Goal: Navigation & Orientation: Understand site structure

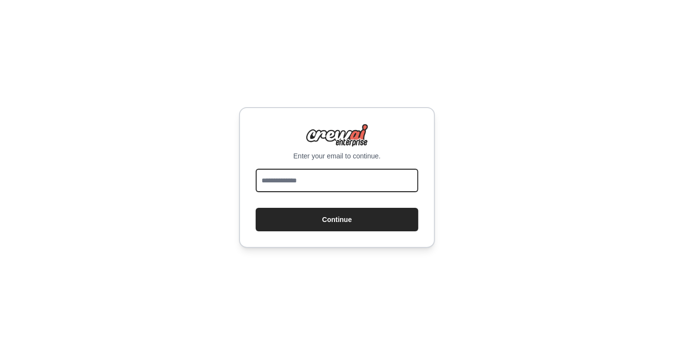
click at [321, 180] on input "email" at bounding box center [337, 181] width 163 height 24
type input "**********"
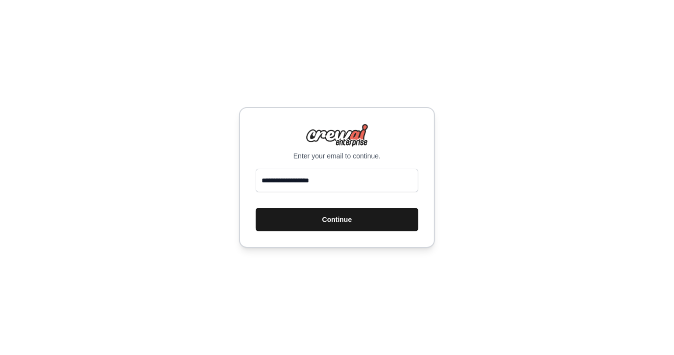
click at [332, 219] on button "Continue" at bounding box center [337, 220] width 163 height 24
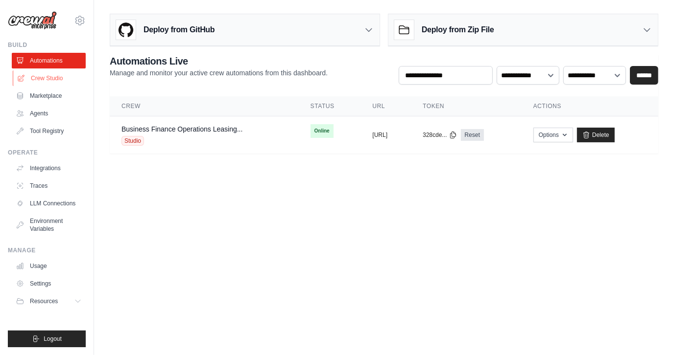
click at [37, 74] on link "Crew Studio" at bounding box center [50, 79] width 74 height 16
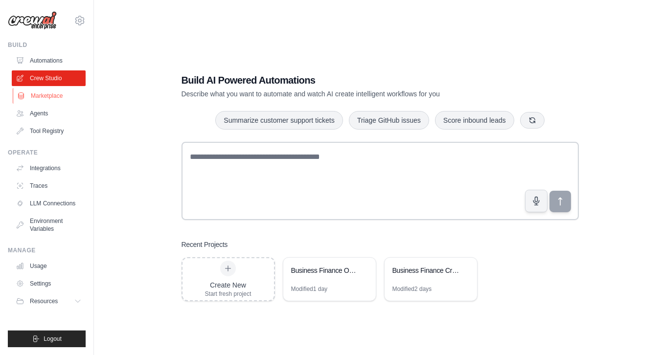
click at [36, 94] on link "Marketplace" at bounding box center [50, 96] width 74 height 16
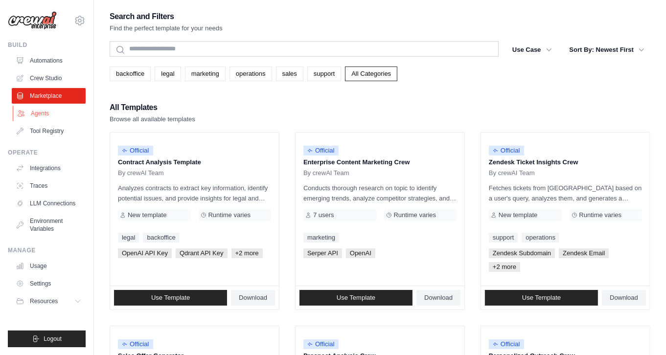
click at [37, 113] on link "Agents" at bounding box center [50, 114] width 74 height 16
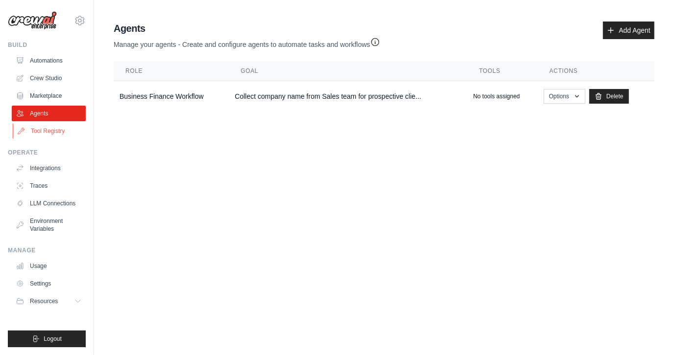
click at [40, 131] on link "Tool Registry" at bounding box center [50, 131] width 74 height 16
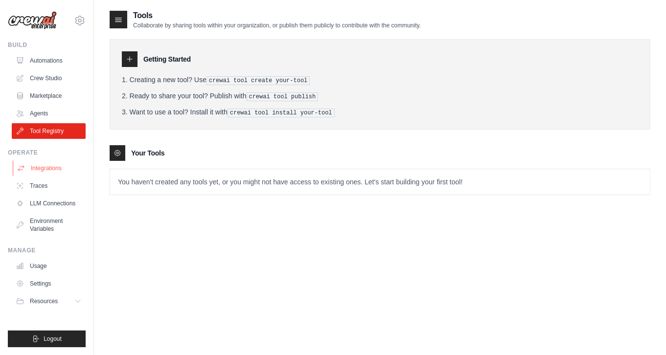
click at [46, 164] on link "Integrations" at bounding box center [50, 169] width 74 height 16
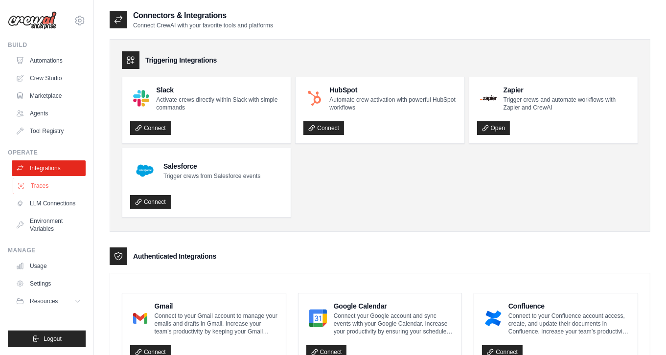
click at [34, 184] on link "Traces" at bounding box center [50, 186] width 74 height 16
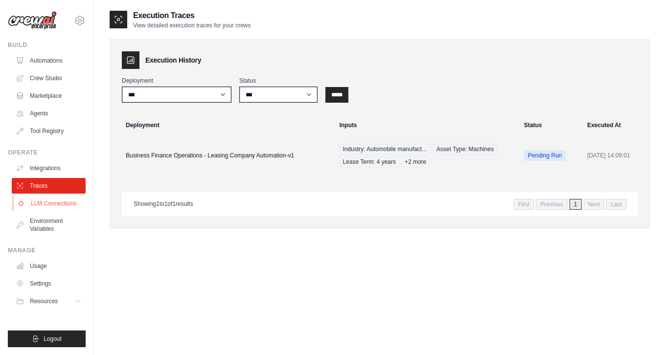
click at [41, 200] on link "LLM Connections" at bounding box center [50, 204] width 74 height 16
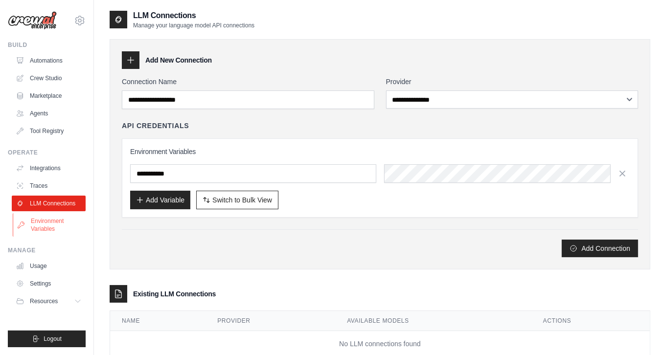
click at [44, 224] on link "Environment Variables" at bounding box center [50, 225] width 74 height 24
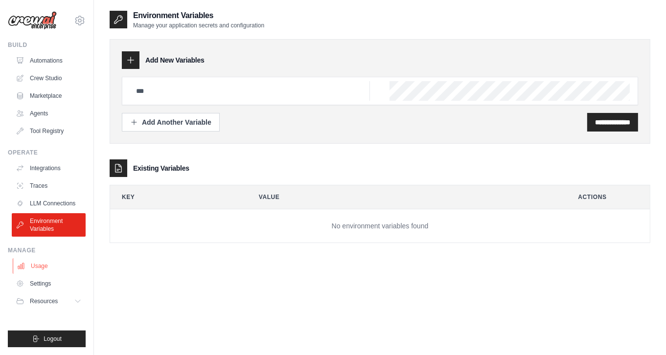
click at [36, 268] on link "Usage" at bounding box center [50, 267] width 74 height 16
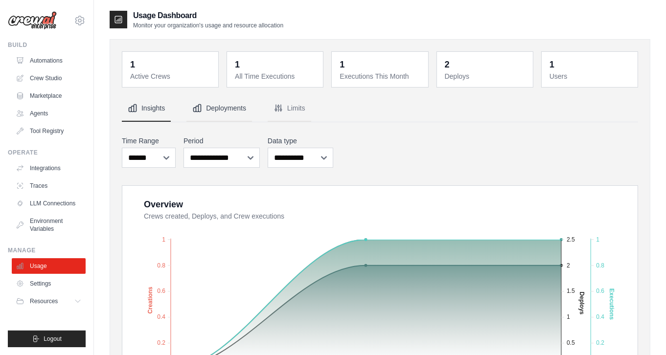
click at [216, 106] on button "Deployments" at bounding box center [220, 108] width 66 height 26
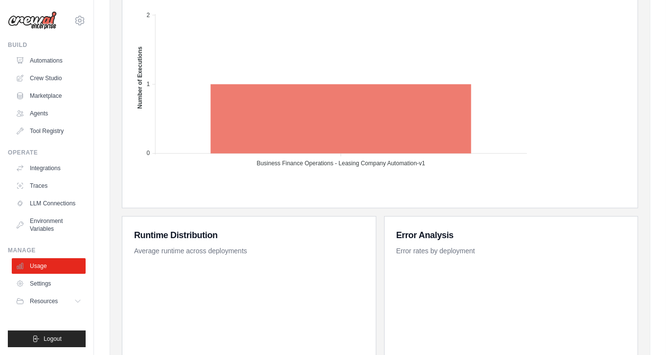
scroll to position [333, 0]
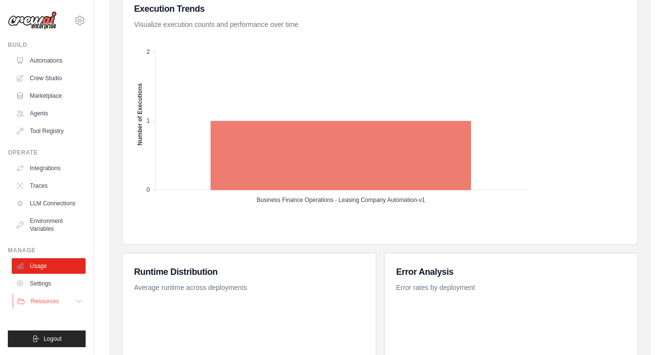
click at [45, 304] on span "Resources" at bounding box center [45, 302] width 28 height 8
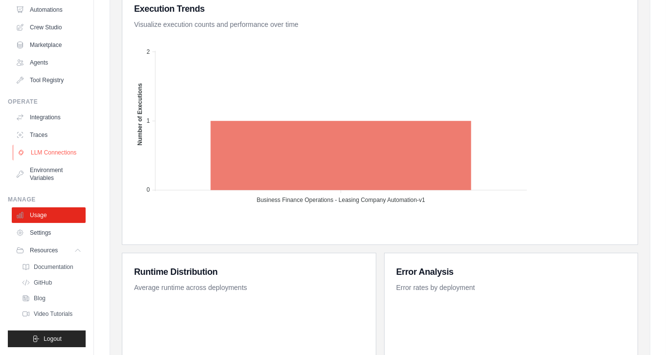
scroll to position [58, 0]
click at [52, 263] on link "Documentation" at bounding box center [53, 267] width 68 height 14
click at [36, 283] on span "GitHub" at bounding box center [44, 283] width 18 height 8
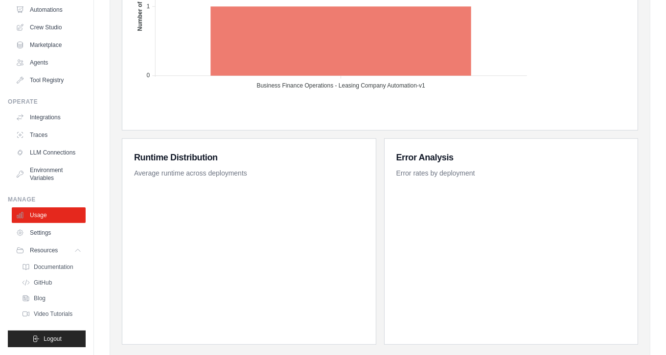
scroll to position [480, 0]
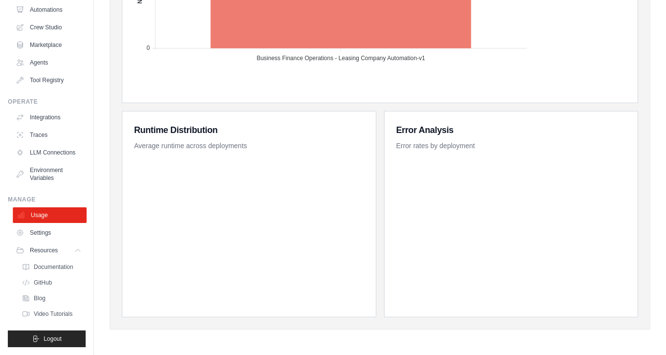
click at [39, 213] on link "Usage" at bounding box center [50, 216] width 74 height 16
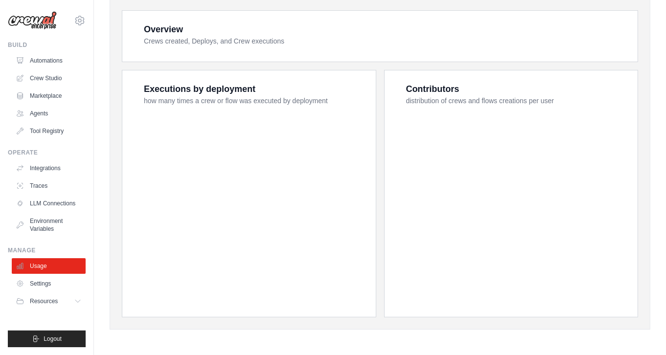
scroll to position [0, 0]
